Goal: Information Seeking & Learning: Learn about a topic

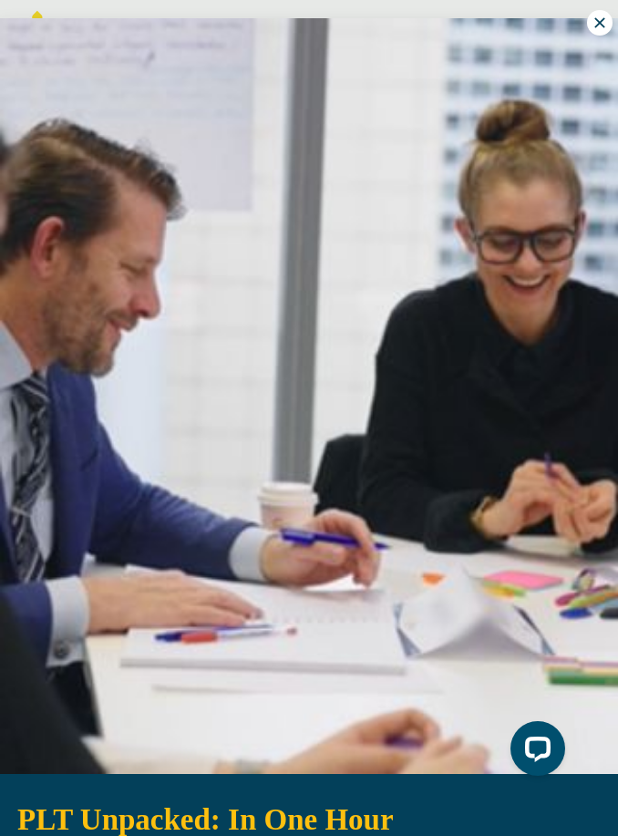
click at [78, 826] on span "PLT Unpacked: In One Hour" at bounding box center [205, 820] width 377 height 33
click at [182, 144] on img at bounding box center [309, 396] width 618 height 756
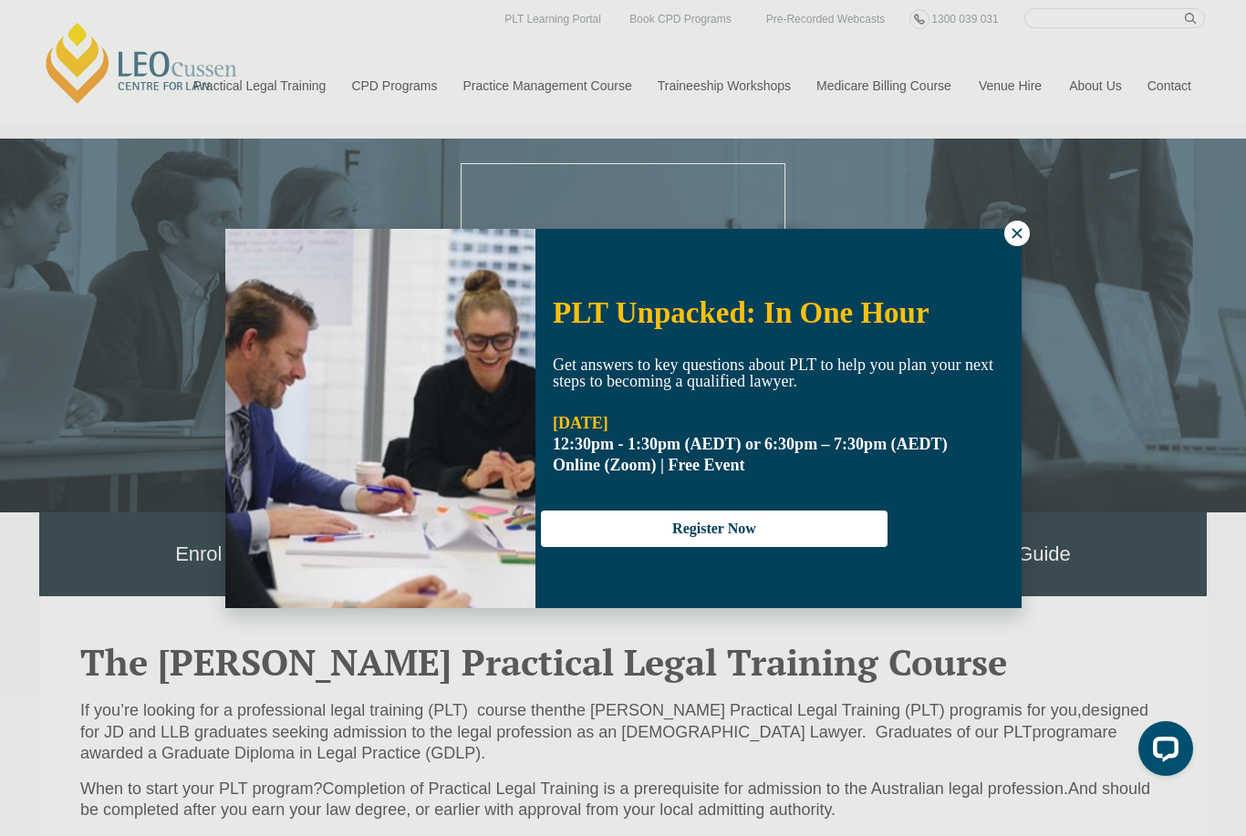
click at [618, 229] on icon at bounding box center [1017, 233] width 10 height 10
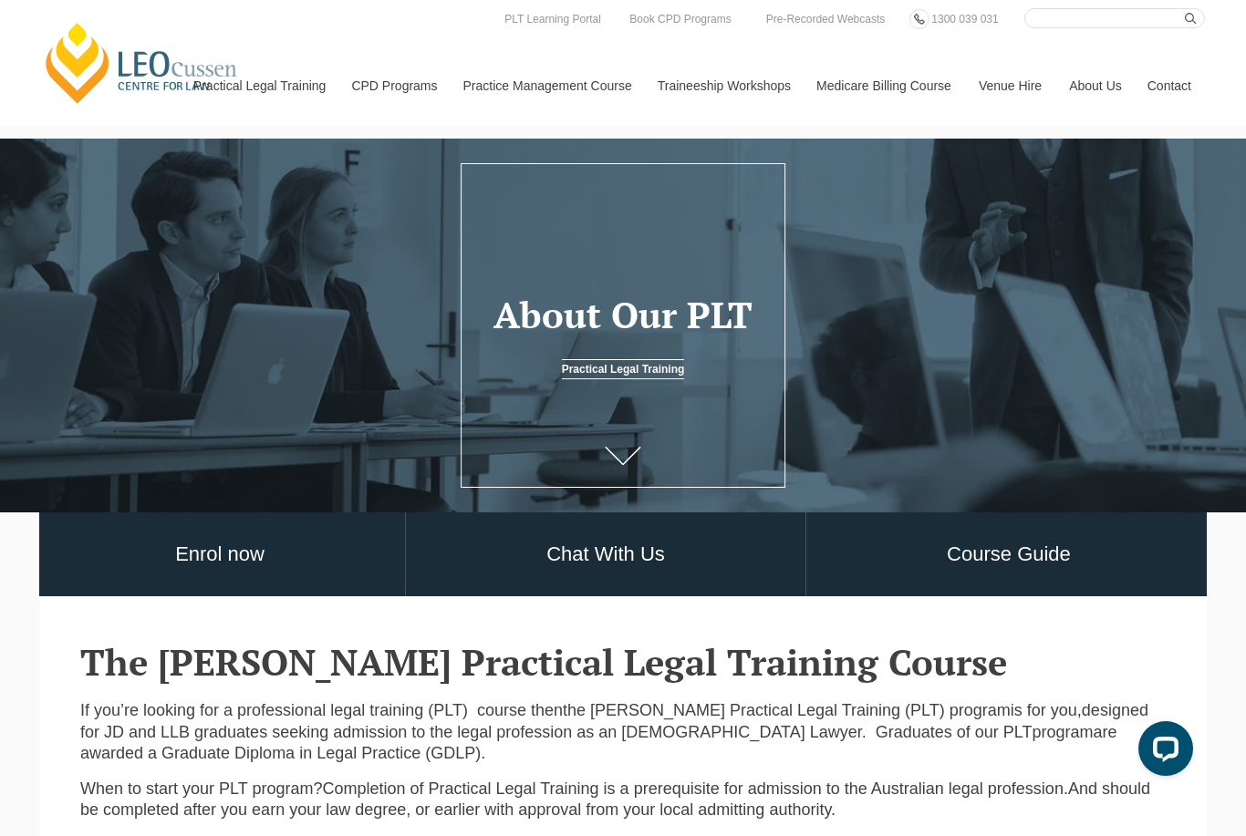
click at [0, 0] on link "Program Dates & Fees" at bounding box center [0, 0] width 0 height 0
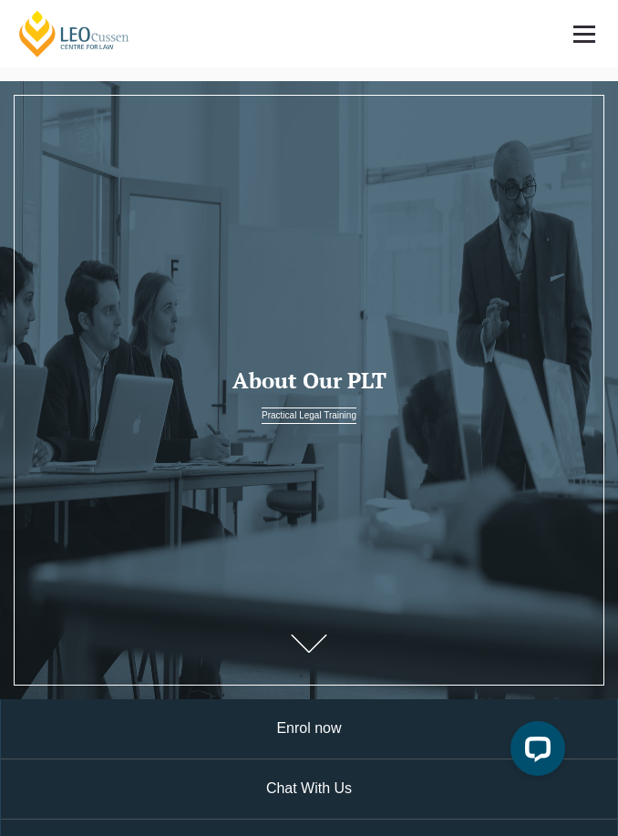
click at [596, 26] on link at bounding box center [585, 34] width 68 height 68
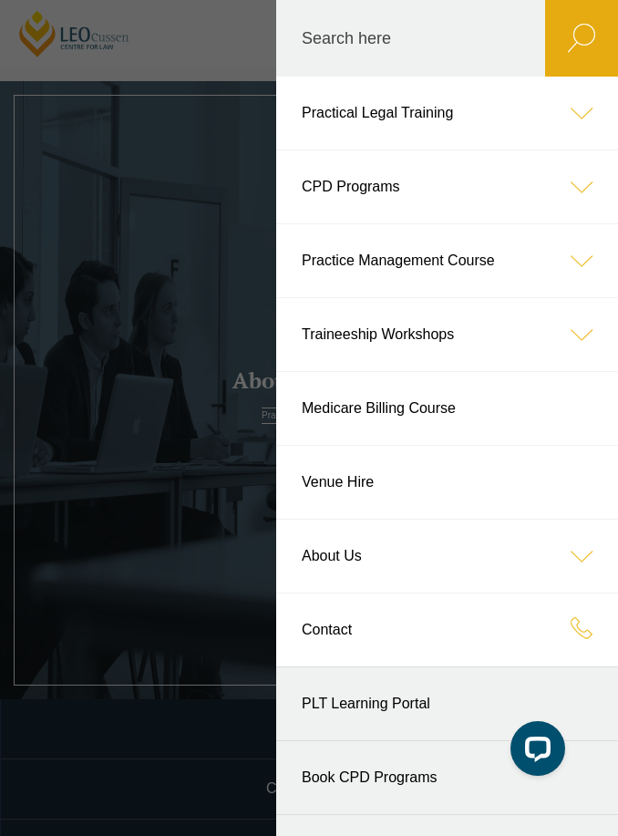
click at [567, 107] on icon at bounding box center [582, 113] width 73 height 73
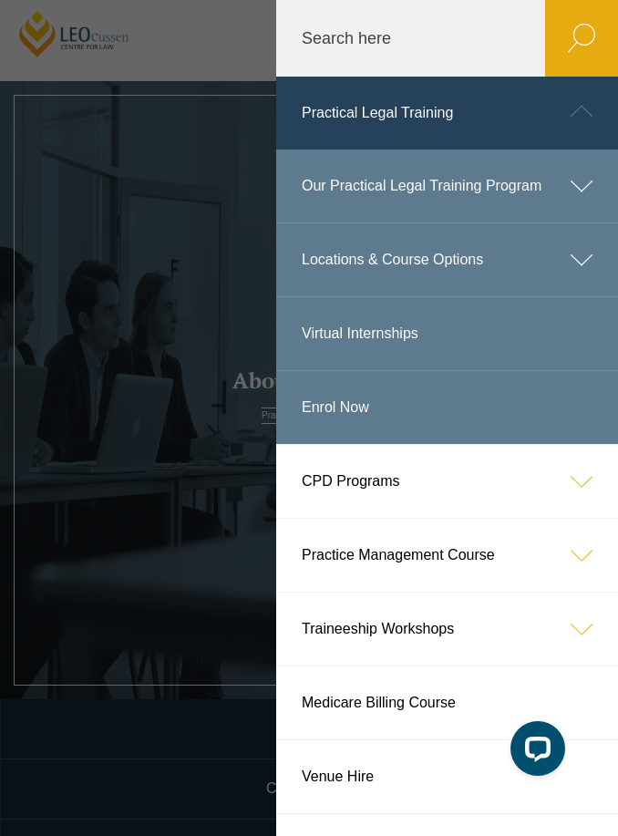
click at [582, 256] on icon at bounding box center [582, 259] width 73 height 73
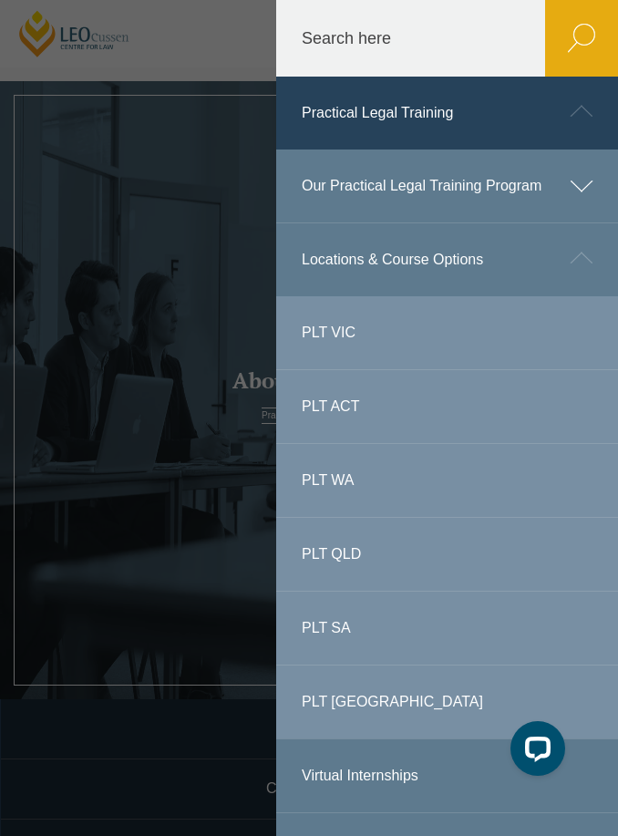
click at [431, 482] on link "PLT WA" at bounding box center [447, 480] width 342 height 73
click at [331, 479] on link "PLT WA" at bounding box center [447, 480] width 342 height 73
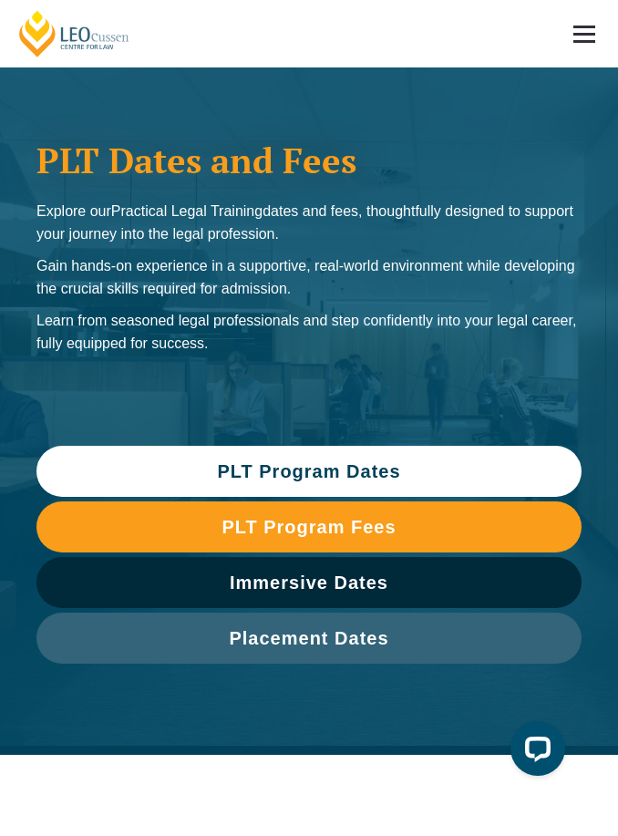
click at [186, 474] on span "PLT Program Dates" at bounding box center [309, 471] width 527 height 18
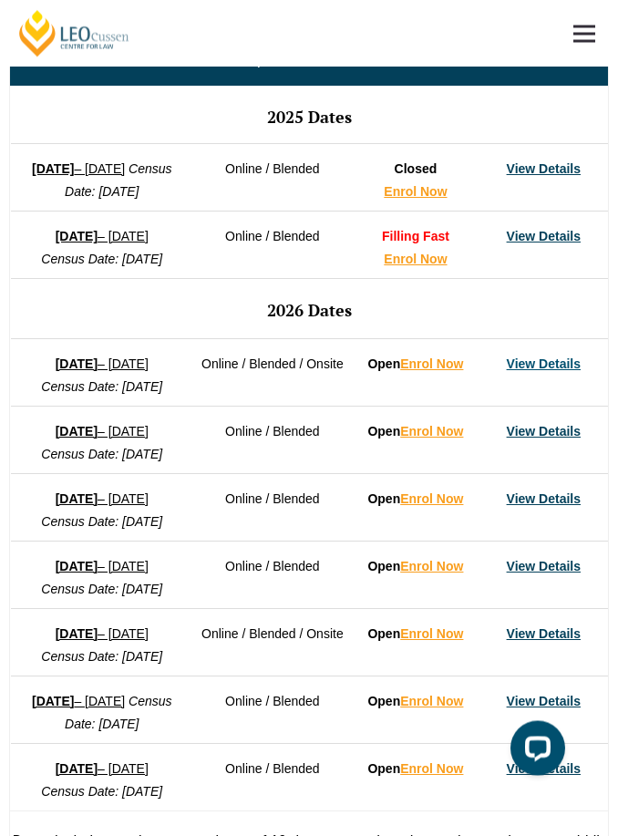
scroll to position [1216, 0]
click at [546, 370] on link "View Details" at bounding box center [544, 364] width 74 height 15
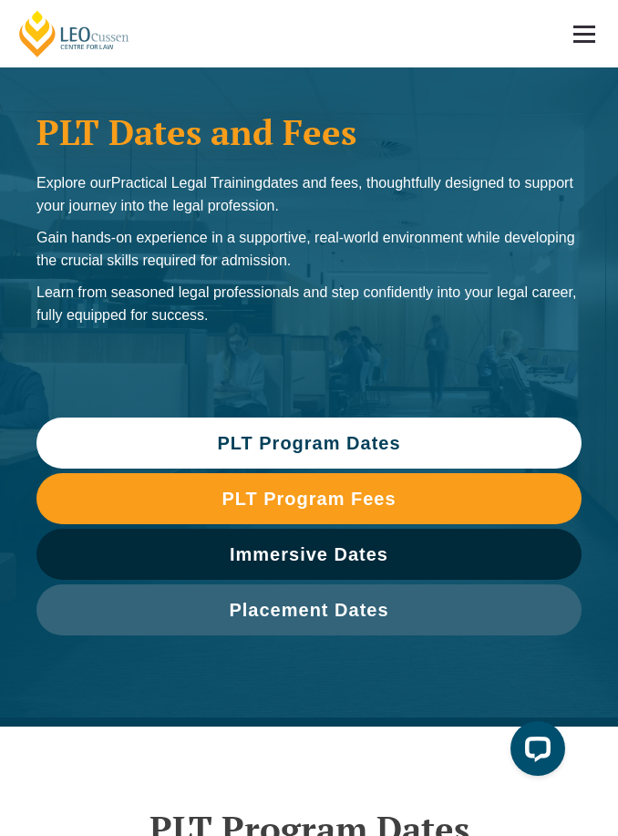
scroll to position [0, 0]
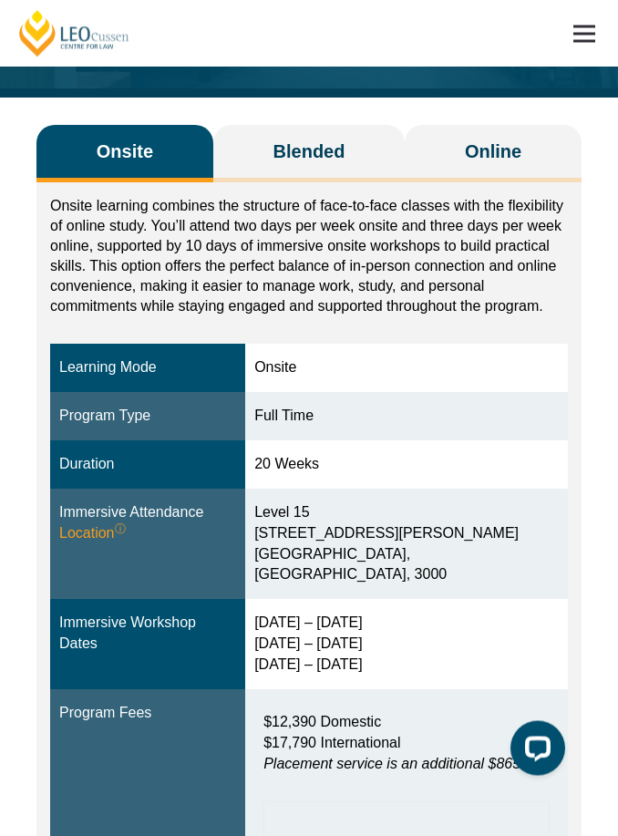
click at [121, 536] on sup "ⓘ" at bounding box center [120, 530] width 11 height 13
click at [429, 542] on div "Level 15 15 William Street Melbourne, Victoria, 3000" at bounding box center [407, 544] width 305 height 83
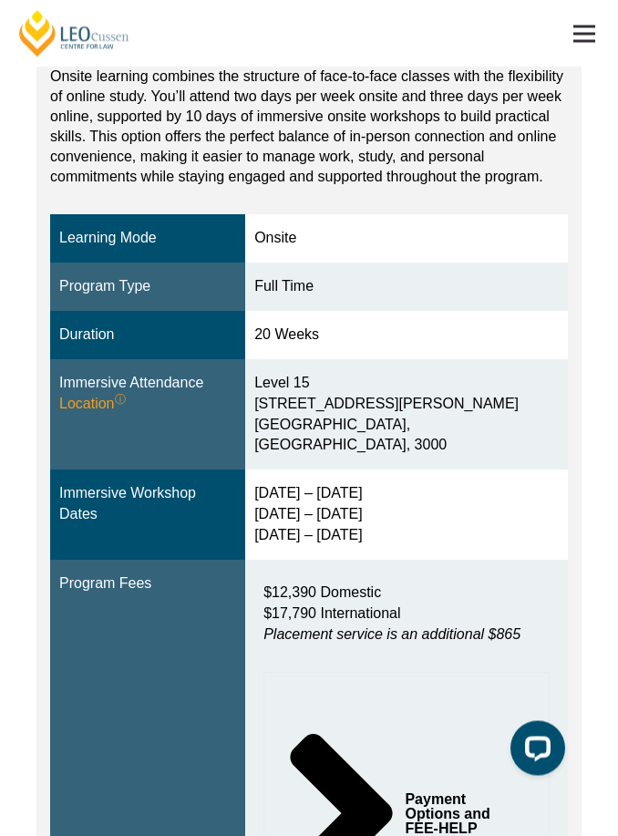
scroll to position [0, 0]
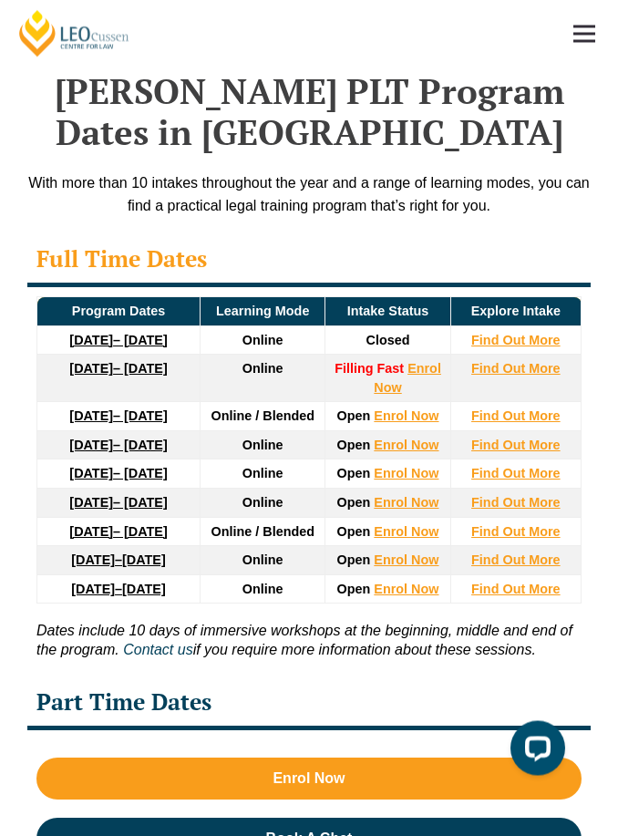
scroll to position [3590, 0]
click at [514, 421] on strong "Find Out More" at bounding box center [516, 416] width 89 height 15
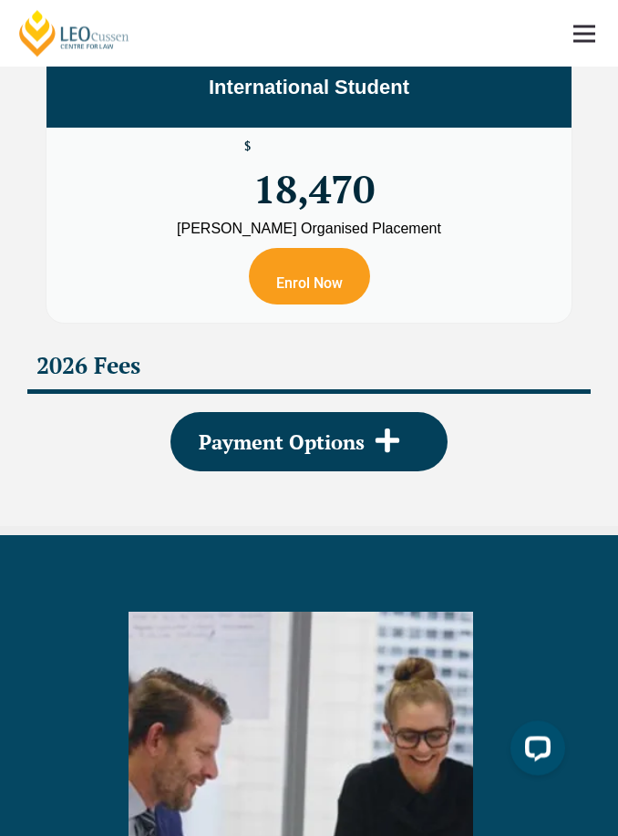
scroll to position [5954, 0]
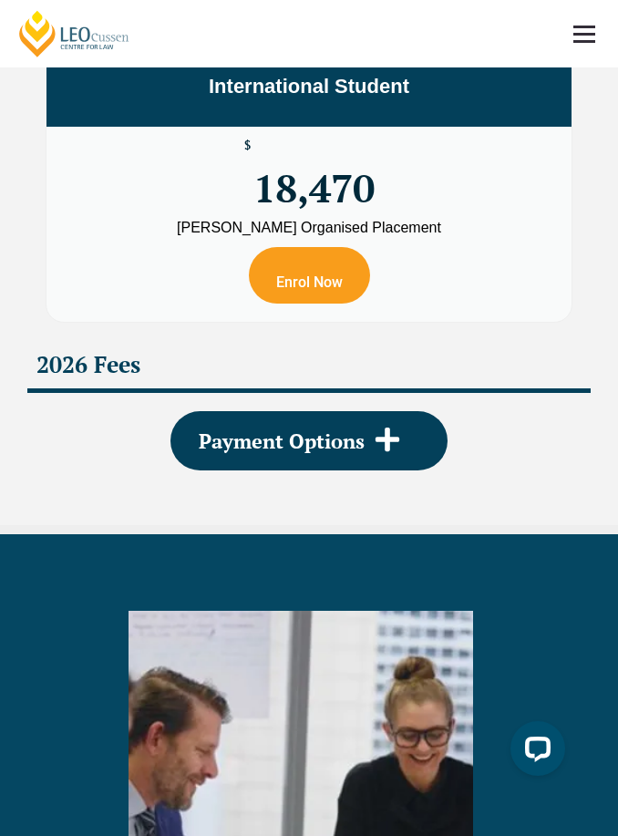
click at [385, 453] on icon at bounding box center [387, 439] width 27 height 27
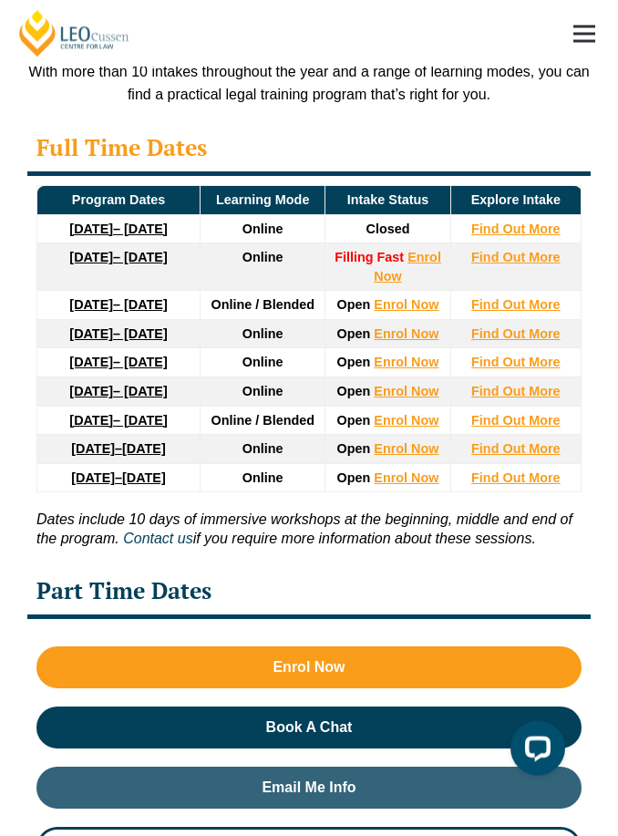
scroll to position [3736, 0]
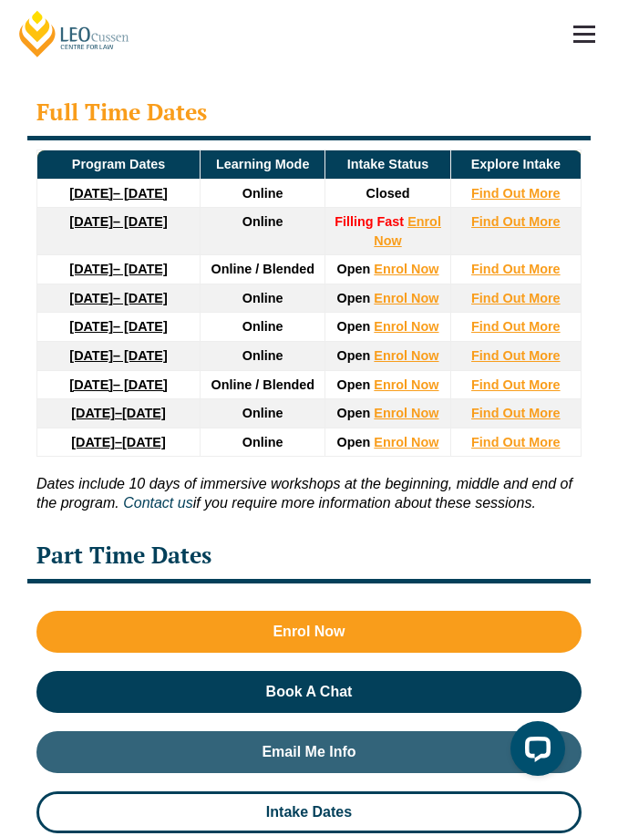
click at [504, 276] on strong "Find Out More" at bounding box center [516, 269] width 89 height 15
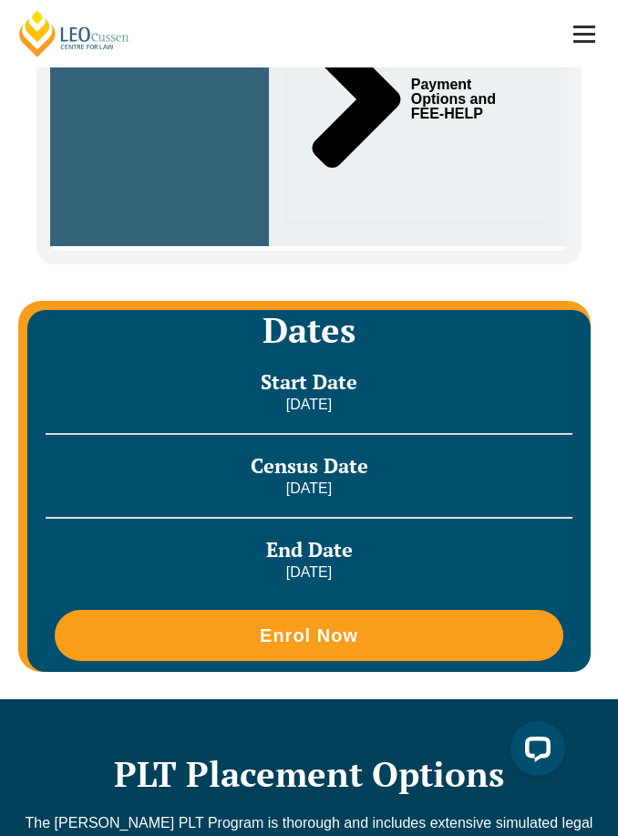
scroll to position [930, 0]
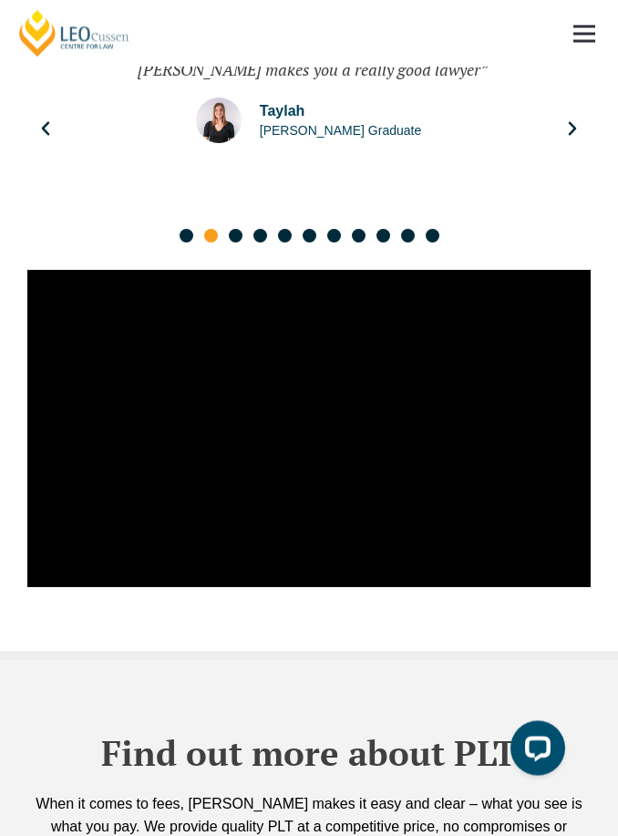
scroll to position [4047, 0]
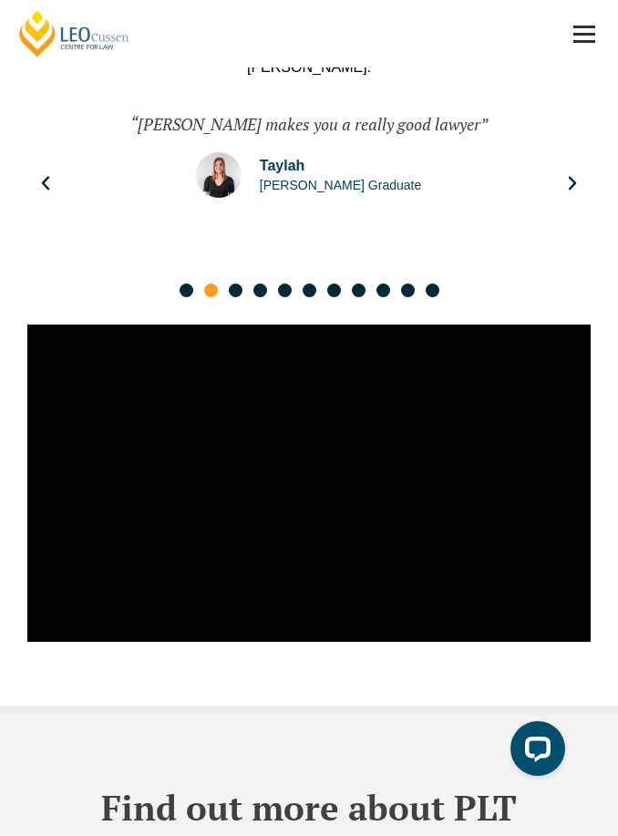
click at [582, 36] on link at bounding box center [585, 34] width 68 height 68
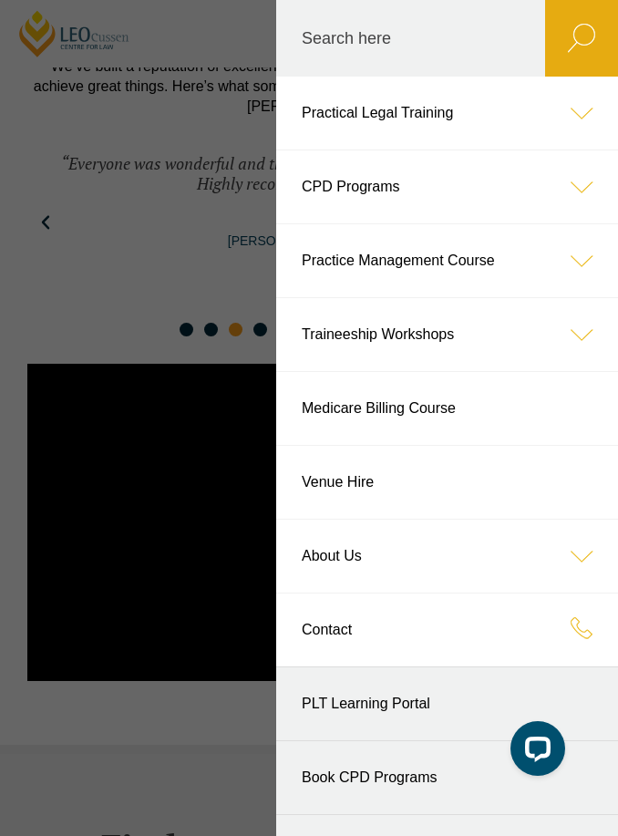
scroll to position [4013, 0]
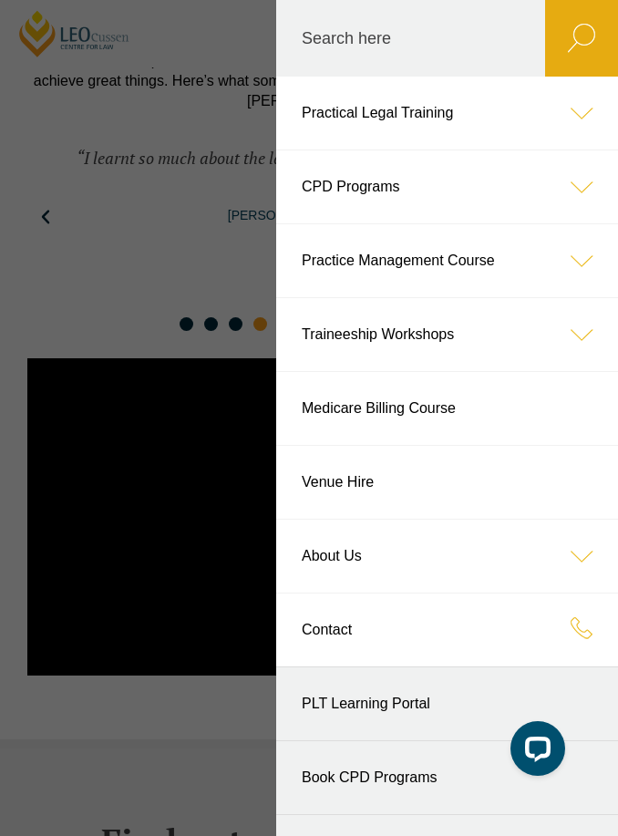
click at [589, 80] on icon at bounding box center [582, 113] width 73 height 73
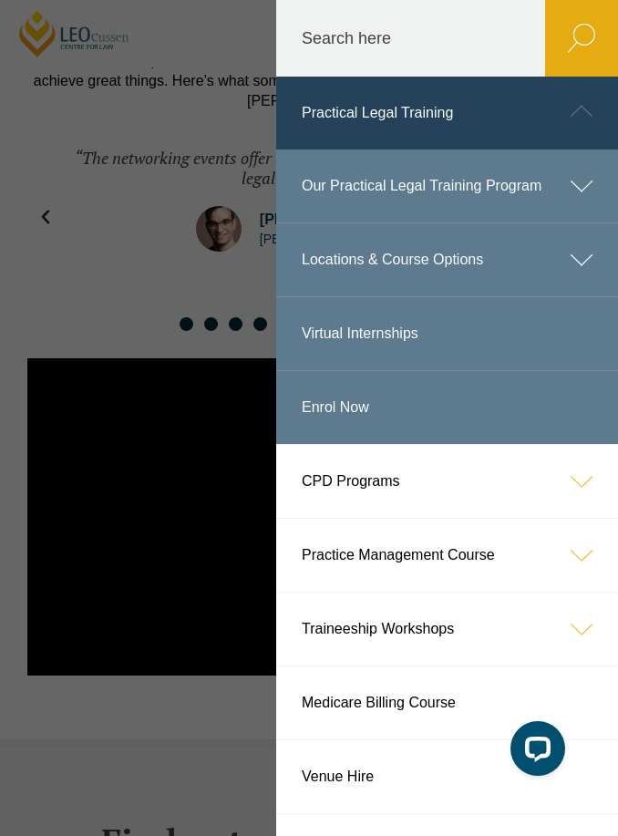
click at [576, 192] on icon at bounding box center [582, 186] width 73 height 73
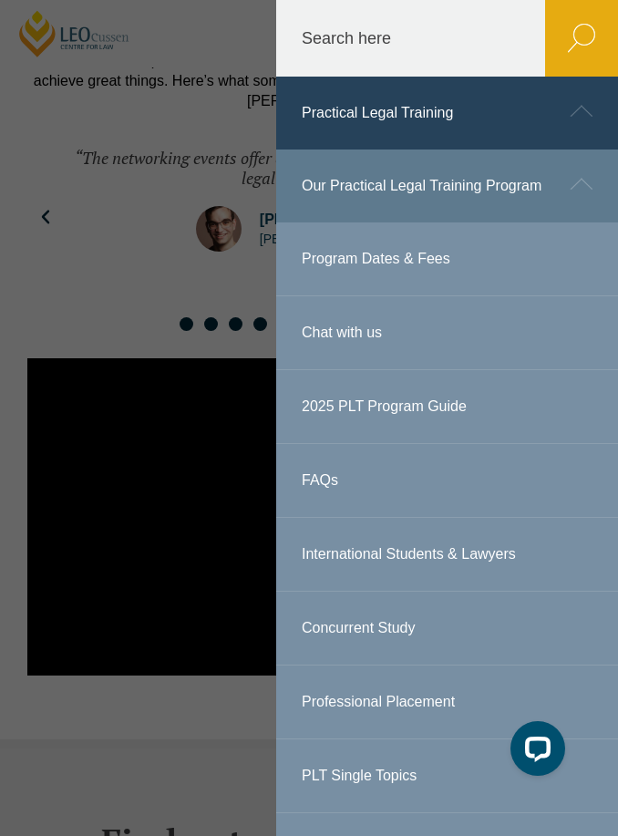
click at [477, 559] on link "International Students & Lawyers" at bounding box center [447, 554] width 342 height 73
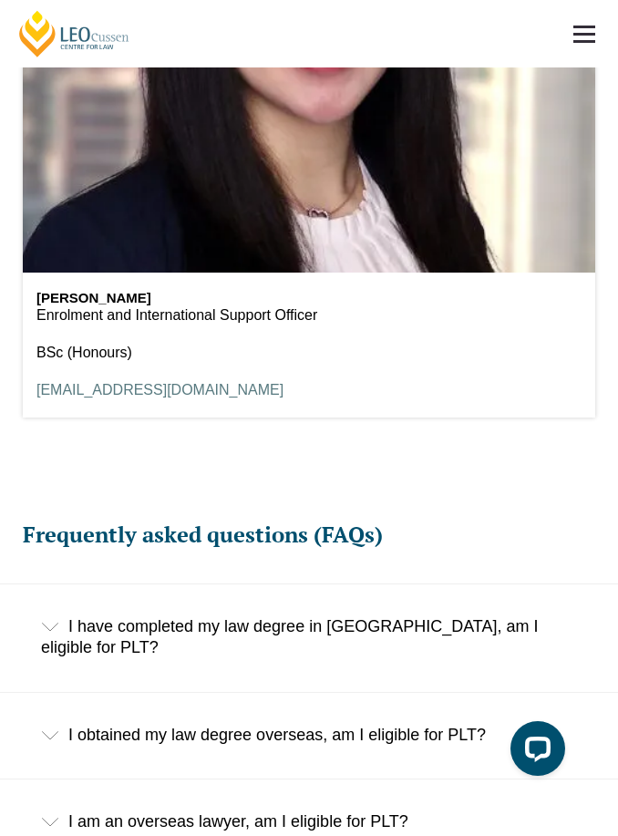
scroll to position [3698, 0]
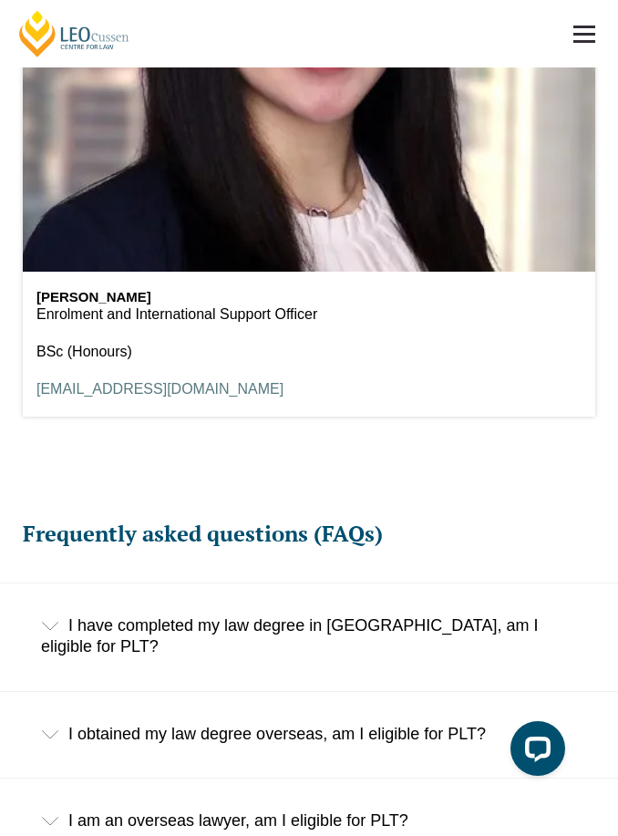
click at [48, 817] on icon at bounding box center [50, 821] width 18 height 9
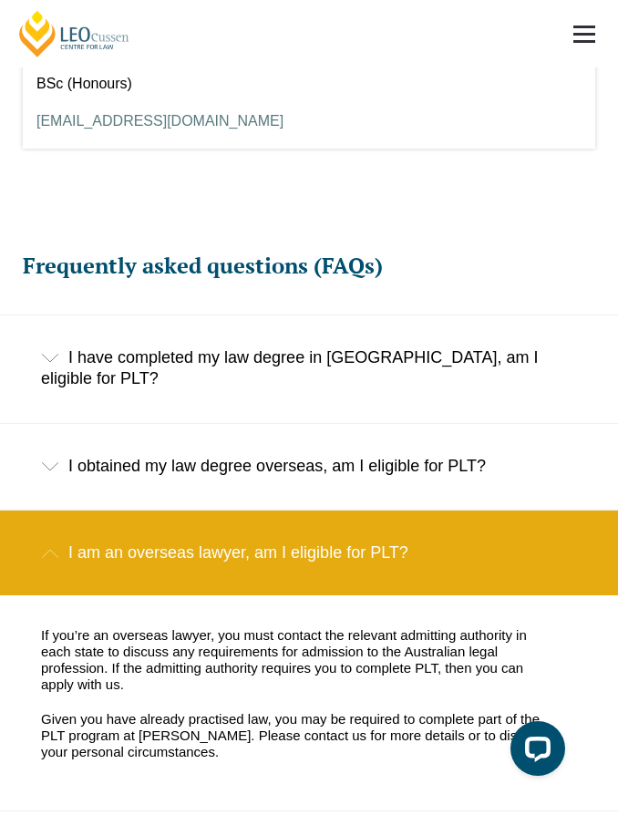
scroll to position [3965, 0]
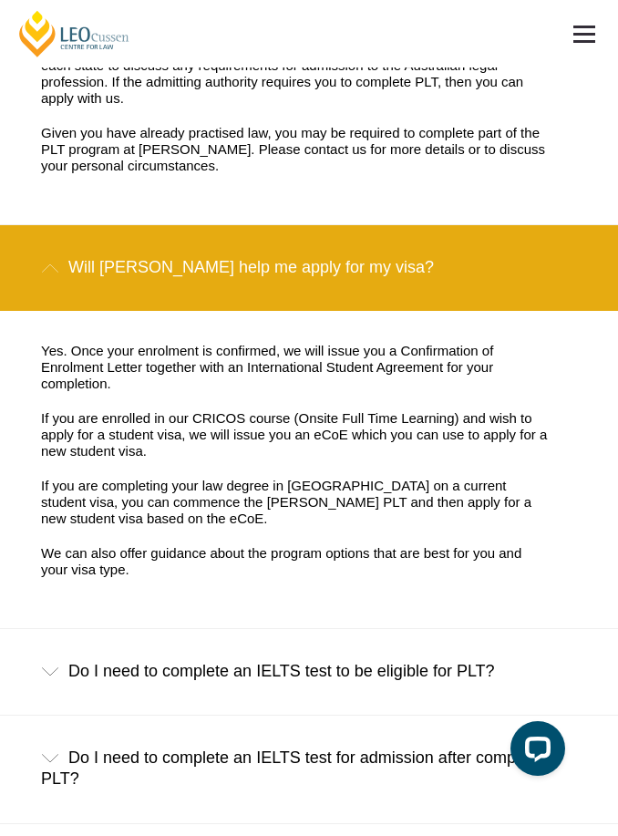
scroll to position [4555, 0]
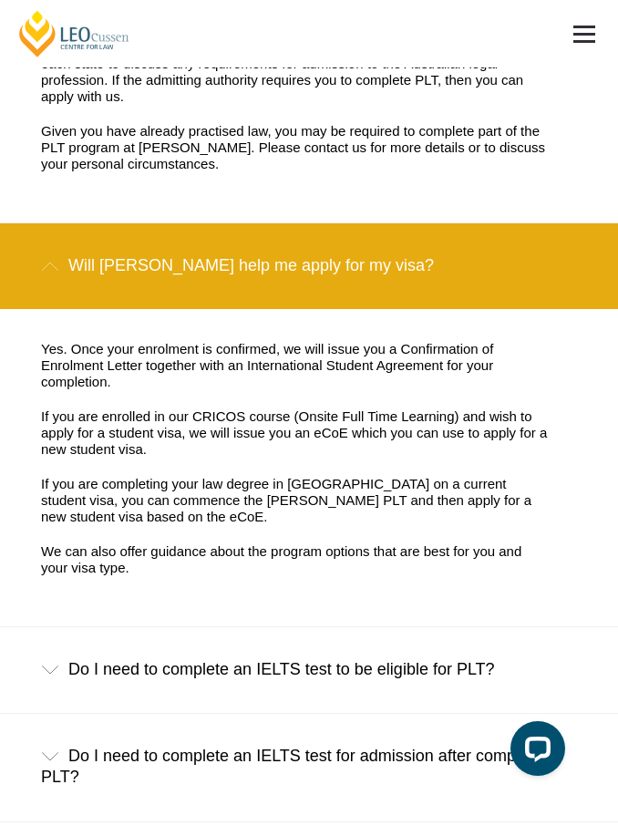
click at [44, 666] on icon at bounding box center [50, 670] width 18 height 9
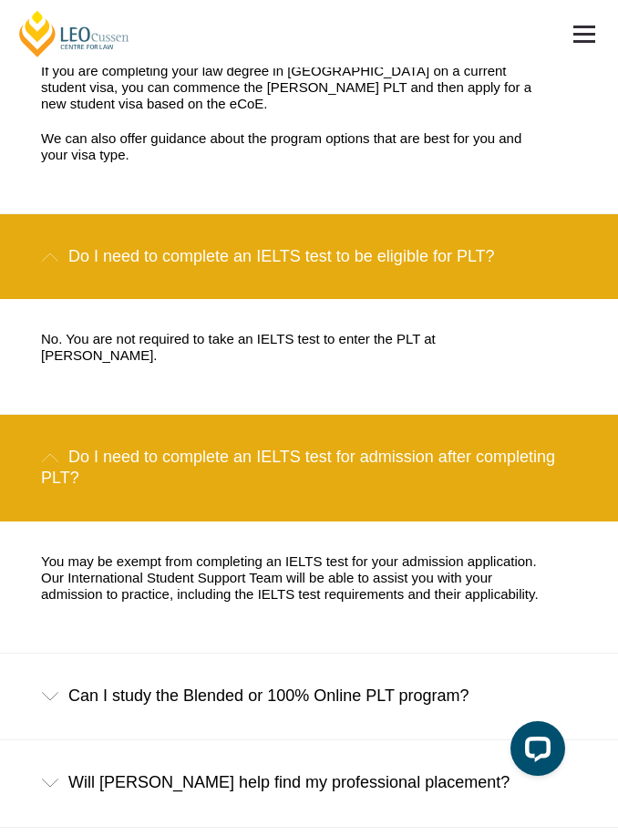
scroll to position [4970, 0]
